Goal: Find specific page/section: Find specific page/section

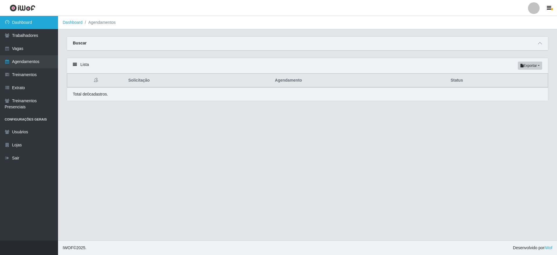
click at [27, 20] on link "Dashboard" at bounding box center [29, 22] width 58 height 13
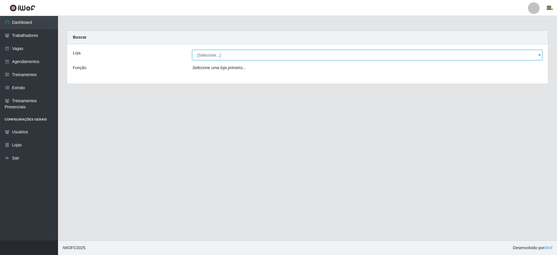
click at [236, 53] on select "[Selecione...] Atacado Vem - [GEOGRAPHIC_DATA] 30 Laranjeiras Velha Atacado Vem…" at bounding box center [367, 55] width 350 height 10
click at [192, 50] on select "[Selecione...] Atacado Vem - [GEOGRAPHIC_DATA] 30 Laranjeiras Velha Atacado Vem…" at bounding box center [367, 55] width 350 height 10
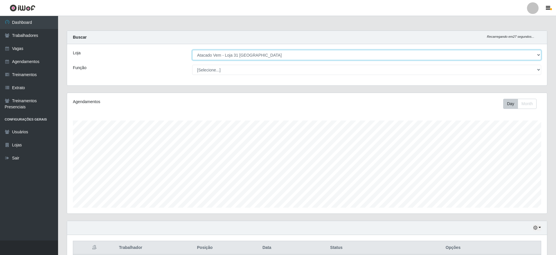
click at [314, 55] on select "[Selecione...] Atacado Vem - [GEOGRAPHIC_DATA] 30 Laranjeiras Velha Atacado Vem…" at bounding box center [366, 55] width 349 height 10
click at [315, 58] on select "[Selecione...] Atacado Vem - [GEOGRAPHIC_DATA] 30 Laranjeiras Velha Atacado Vem…" at bounding box center [366, 55] width 349 height 10
click at [192, 50] on select "[Selecione...] Atacado Vem - [GEOGRAPHIC_DATA] 30 Laranjeiras Velha Atacado Vem…" at bounding box center [366, 55] width 349 height 10
click at [247, 59] on select "[Selecione...] Atacado Vem - [GEOGRAPHIC_DATA] 30 Laranjeiras Velha Atacado Vem…" at bounding box center [366, 55] width 349 height 10
click at [248, 58] on select "[Selecione...] Atacado Vem - [GEOGRAPHIC_DATA] 30 Laranjeiras Velha Atacado Vem…" at bounding box center [366, 55] width 349 height 10
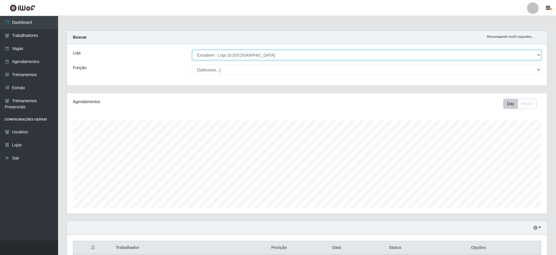
click at [192, 50] on select "[Selecione...] Atacado Vem - [GEOGRAPHIC_DATA] 30 Laranjeiras Velha Atacado Vem…" at bounding box center [366, 55] width 349 height 10
click at [248, 57] on select "[Selecione...] Atacado Vem - [GEOGRAPHIC_DATA] 30 Laranjeiras Velha Atacado Vem…" at bounding box center [366, 55] width 349 height 10
click at [192, 50] on select "[Selecione...] Atacado Vem - [GEOGRAPHIC_DATA] 30 Laranjeiras Velha Atacado Vem…" at bounding box center [366, 55] width 349 height 10
click at [275, 58] on select "[Selecione...] Atacado Vem - [GEOGRAPHIC_DATA] 30 Laranjeiras Velha Atacado Vem…" at bounding box center [366, 55] width 349 height 10
click at [192, 50] on select "[Selecione...] Atacado Vem - [GEOGRAPHIC_DATA] 30 Laranjeiras Velha Atacado Vem…" at bounding box center [366, 55] width 349 height 10
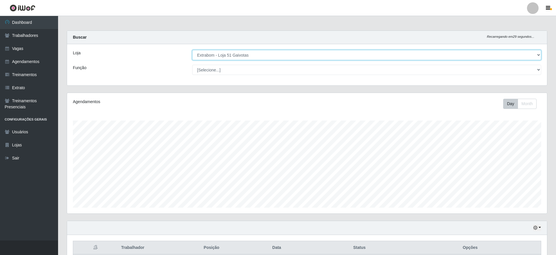
click at [255, 53] on select "[Selecione...] Atacado Vem - [GEOGRAPHIC_DATA] 30 Laranjeiras Velha Atacado Vem…" at bounding box center [366, 55] width 349 height 10
click at [192, 50] on select "[Selecione...] Atacado Vem - [GEOGRAPHIC_DATA] 30 Laranjeiras Velha Atacado Vem…" at bounding box center [366, 55] width 349 height 10
click at [251, 52] on select "[Selecione...] Atacado Vem - [GEOGRAPHIC_DATA] 30 Laranjeiras Velha Atacado Vem…" at bounding box center [366, 55] width 349 height 10
click at [246, 57] on select "[Selecione...] Atacado Vem - [GEOGRAPHIC_DATA] 30 Laranjeiras Velha Atacado Vem…" at bounding box center [366, 55] width 349 height 10
click at [192, 50] on select "[Selecione...] Atacado Vem - [GEOGRAPHIC_DATA] 30 Laranjeiras Velha Atacado Vem…" at bounding box center [366, 55] width 349 height 10
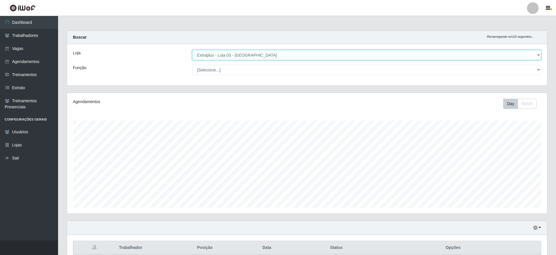
click at [252, 56] on select "[Selecione...] Atacado Vem - [GEOGRAPHIC_DATA] 30 Laranjeiras Velha Atacado Vem…" at bounding box center [366, 55] width 349 height 10
select select "451"
click at [192, 50] on select "[Selecione...] Atacado Vem - [GEOGRAPHIC_DATA] 30 Laranjeiras Velha Atacado Vem…" at bounding box center [366, 55] width 349 height 10
